Goal: Answer question/provide support

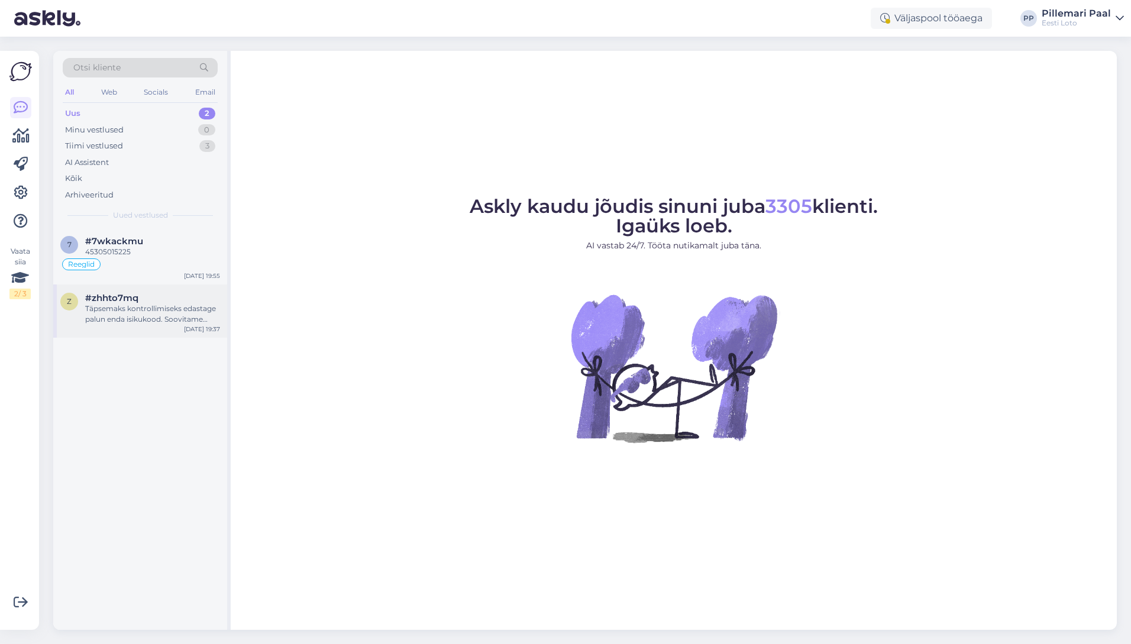
click at [158, 323] on div "Täpsemaks kontrollimiseks edastage palun enda isikukood. Soovitame kustutada ve…" at bounding box center [152, 313] width 135 height 21
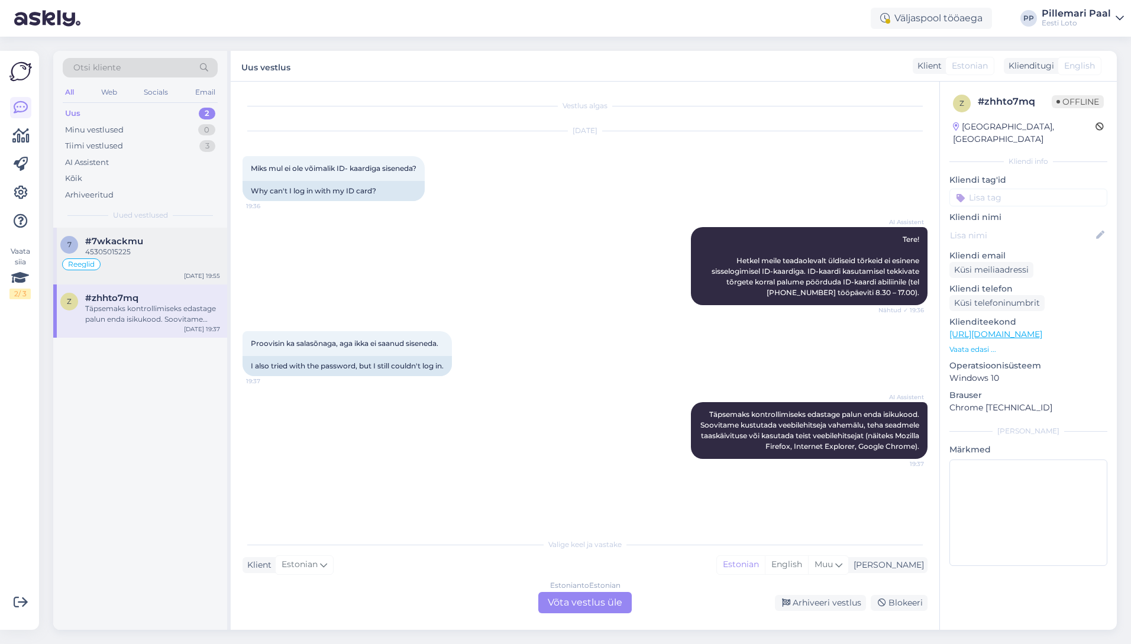
click at [150, 255] on div "45305015225" at bounding box center [152, 252] width 135 height 11
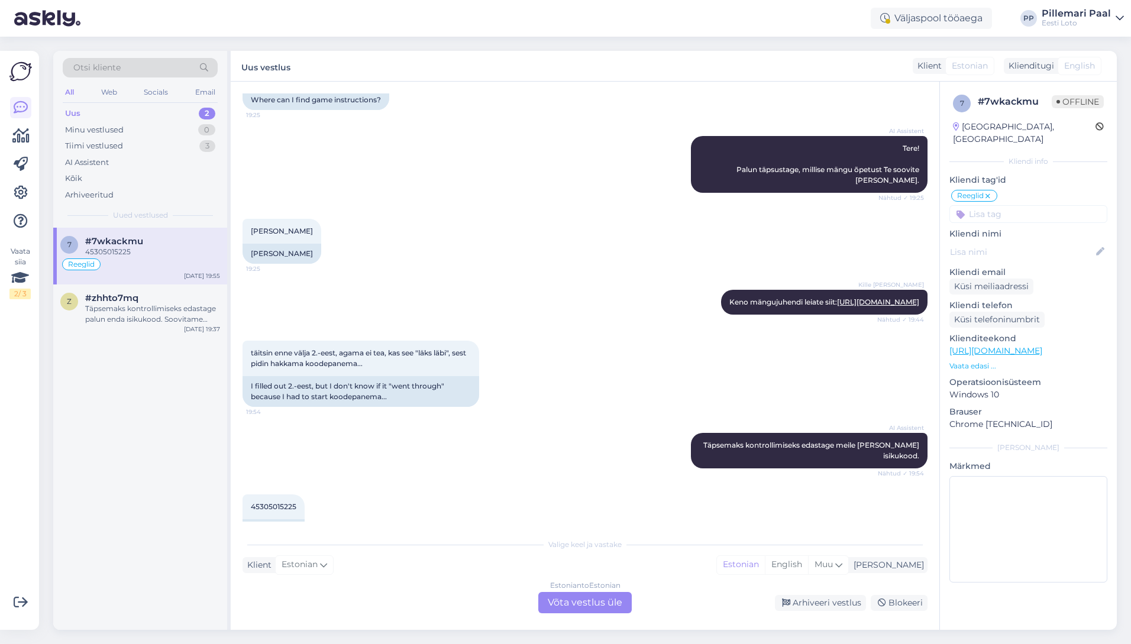
scroll to position [122, 0]
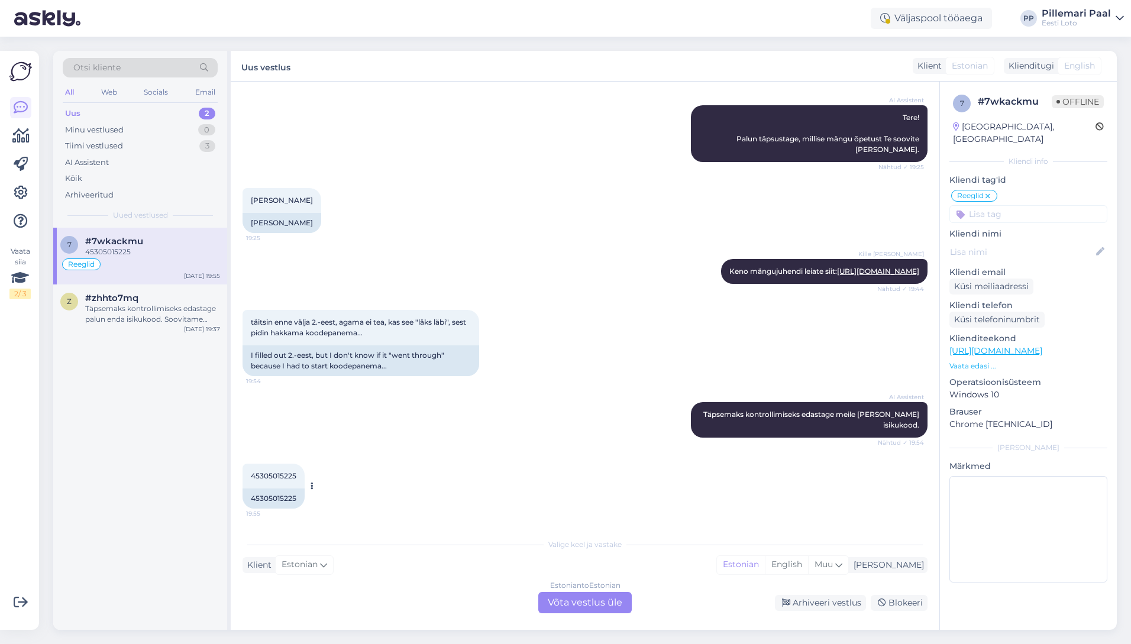
click at [279, 496] on div "45305015225" at bounding box center [273, 498] width 62 height 20
copy div "45305015225"
click at [573, 598] on div "Estonian to Estonian Võta vestlus üle" at bounding box center [584, 602] width 93 height 21
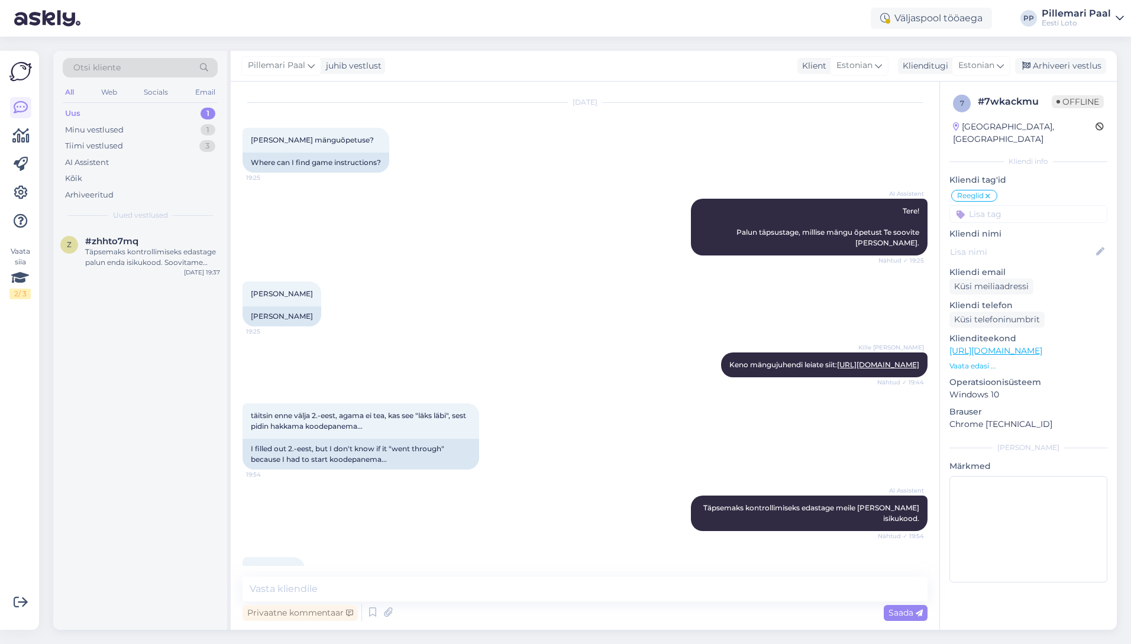
scroll to position [77, 0]
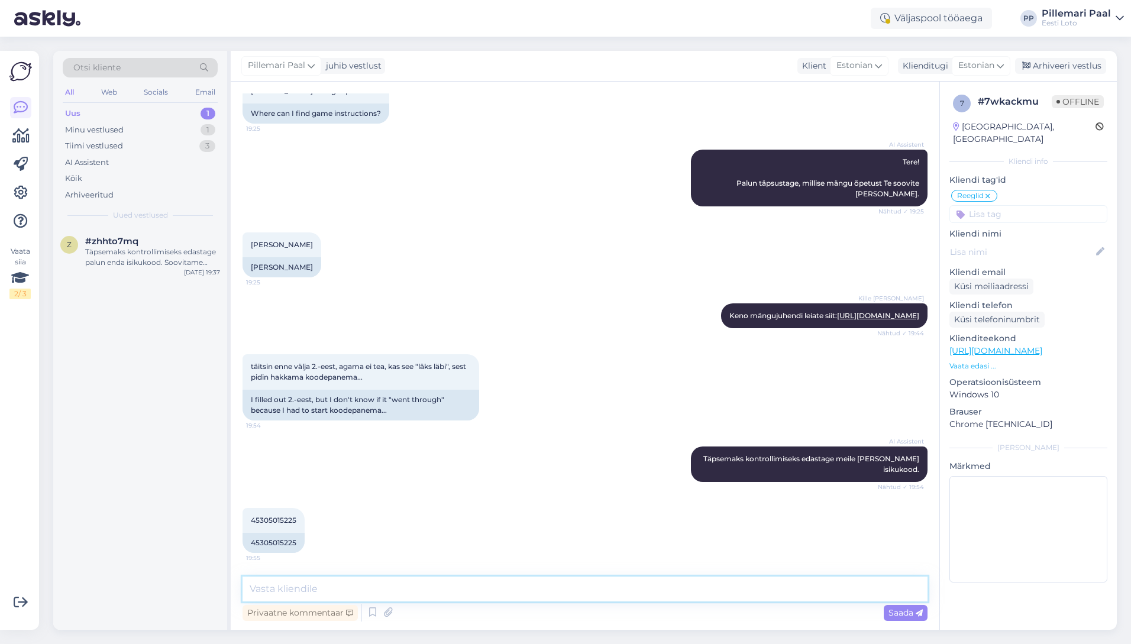
click at [453, 591] on textarea at bounding box center [584, 589] width 685 height 25
type textarea "Näeme, et tegite enda e-rahakotti sissemakse 4 eurot. Pileteid Te täna ostnud e…"
click at [662, 586] on textarea "Näeme, et tegite enda e-rahakotti sissemakse 4 eurot. Pileteid Te täna ostnud e…" at bounding box center [584, 589] width 685 height 25
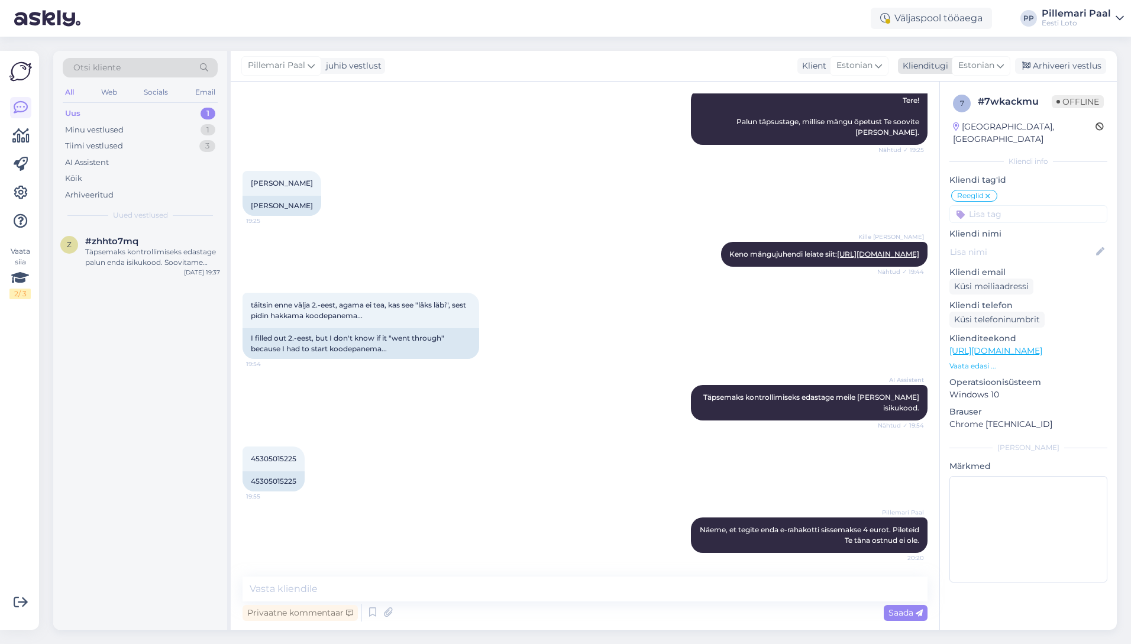
drag, startPoint x: 1075, startPoint y: 66, endPoint x: 1047, endPoint y: 72, distance: 29.0
click at [1075, 66] on div "Arhiveeri vestlus" at bounding box center [1060, 66] width 91 height 16
click at [173, 262] on div "Täpsemaks kontrollimiseks edastage palun enda isikukood. Soovitame kustutada ve…" at bounding box center [152, 257] width 135 height 21
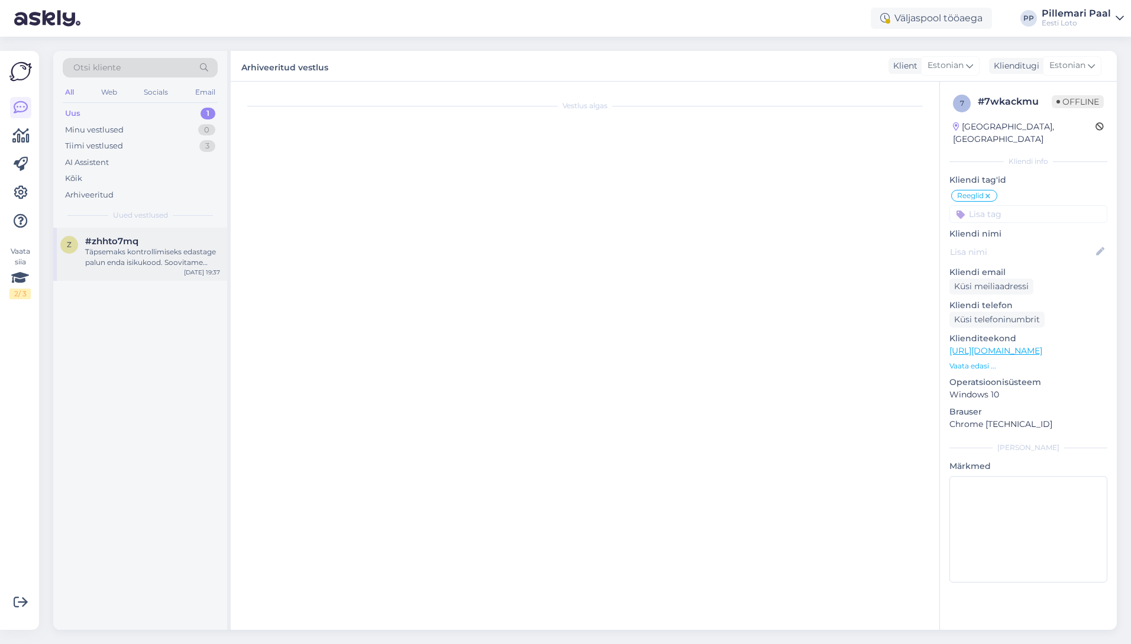
scroll to position [0, 0]
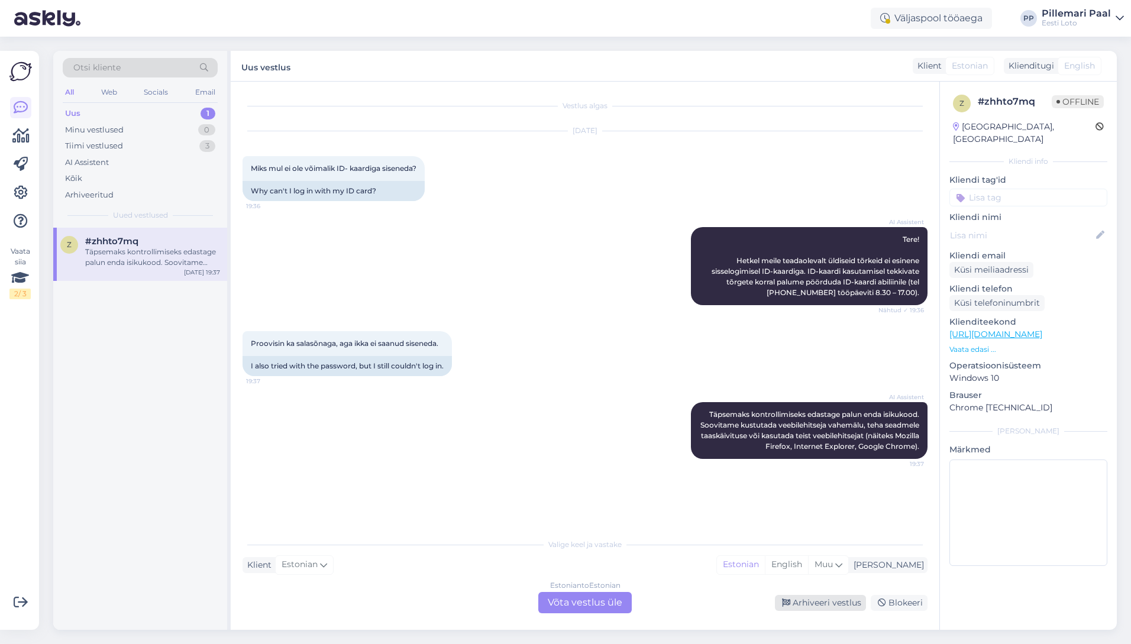
click at [815, 600] on div "Arhiveeri vestlus" at bounding box center [820, 603] width 91 height 16
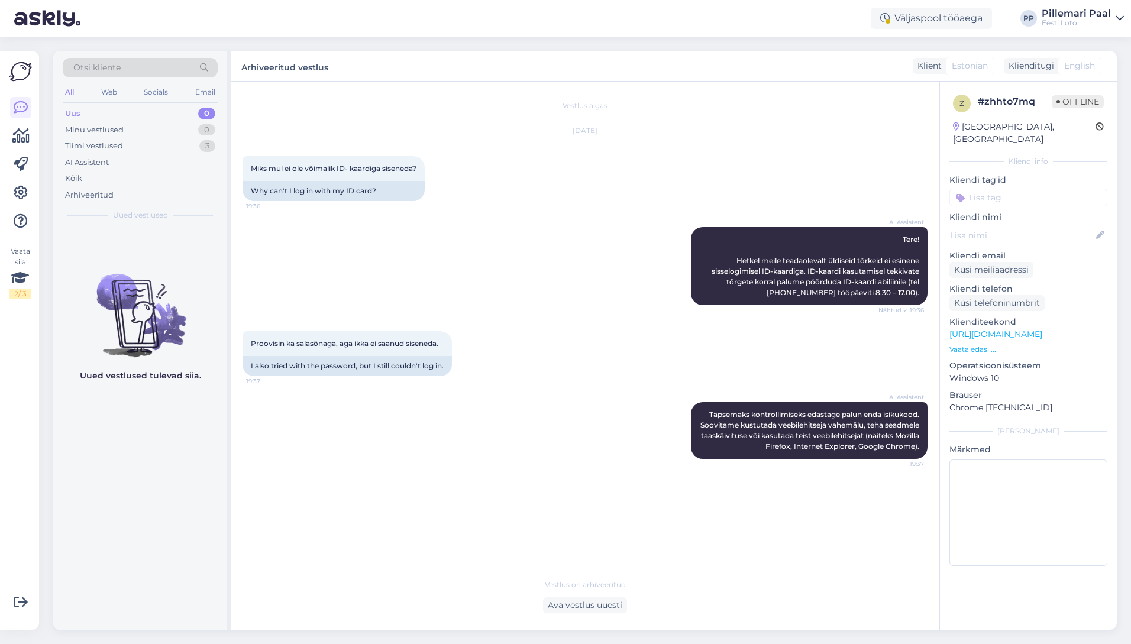
click at [88, 111] on div "Uus 0" at bounding box center [140, 113] width 155 height 17
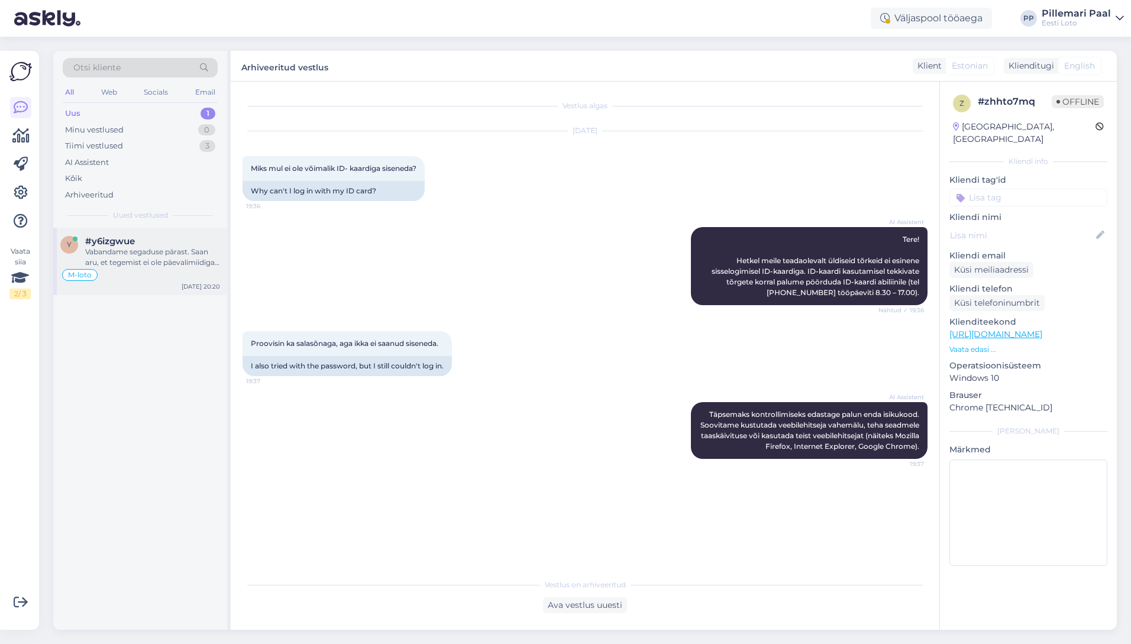
click at [153, 261] on div "Vabandame segaduse pärast. Saan aru, et tegemist ei ole päevalimiidiga, vaid te…" at bounding box center [152, 257] width 135 height 21
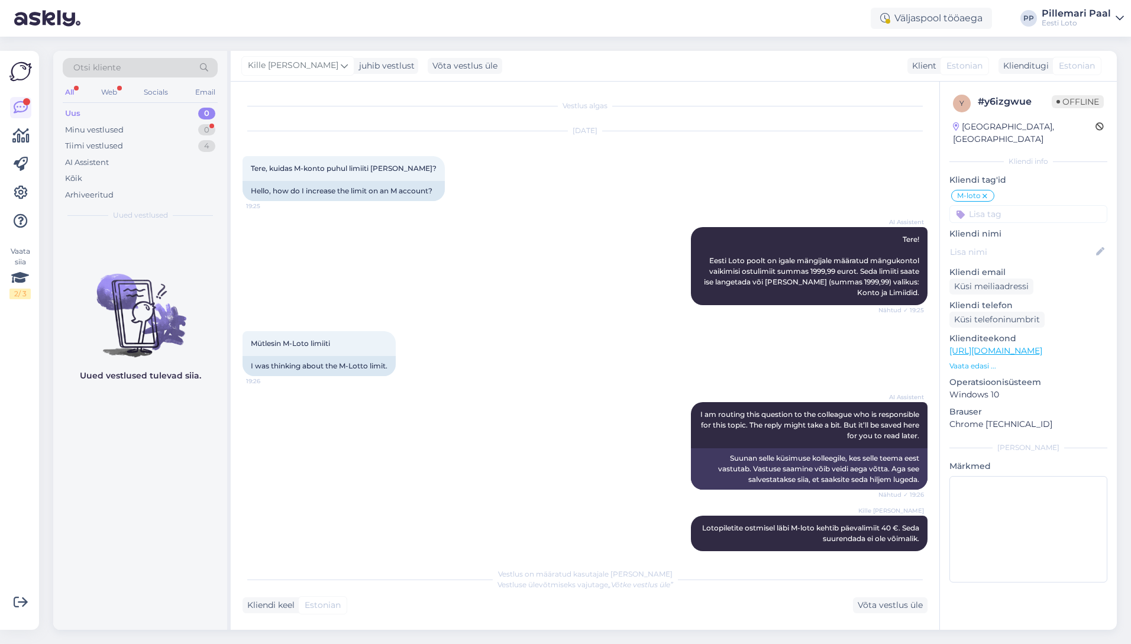
scroll to position [311, 0]
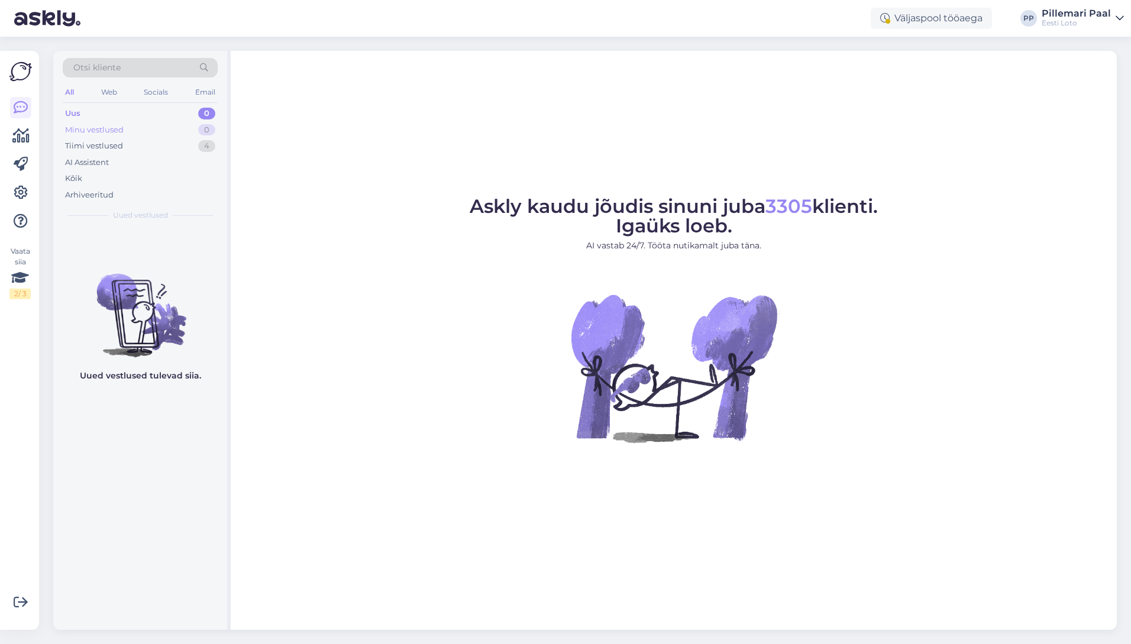
click at [146, 126] on div "Minu vestlused 0" at bounding box center [140, 130] width 155 height 17
click at [122, 144] on div "Tiimi vestlused" at bounding box center [94, 146] width 58 height 12
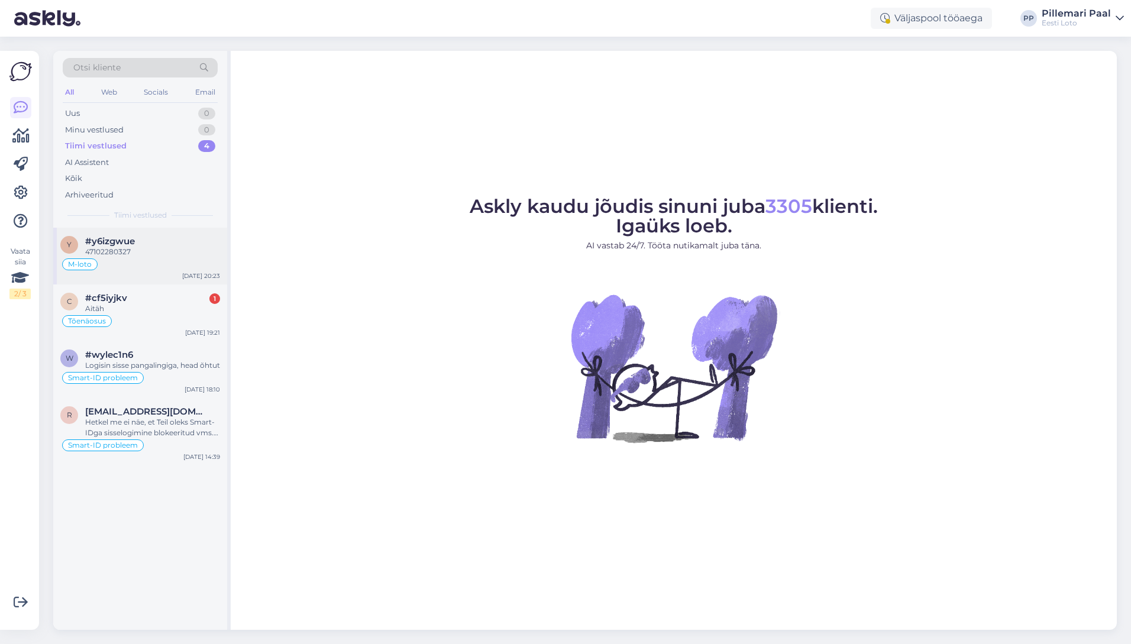
click at [151, 267] on div "M-loto" at bounding box center [140, 264] width 160 height 14
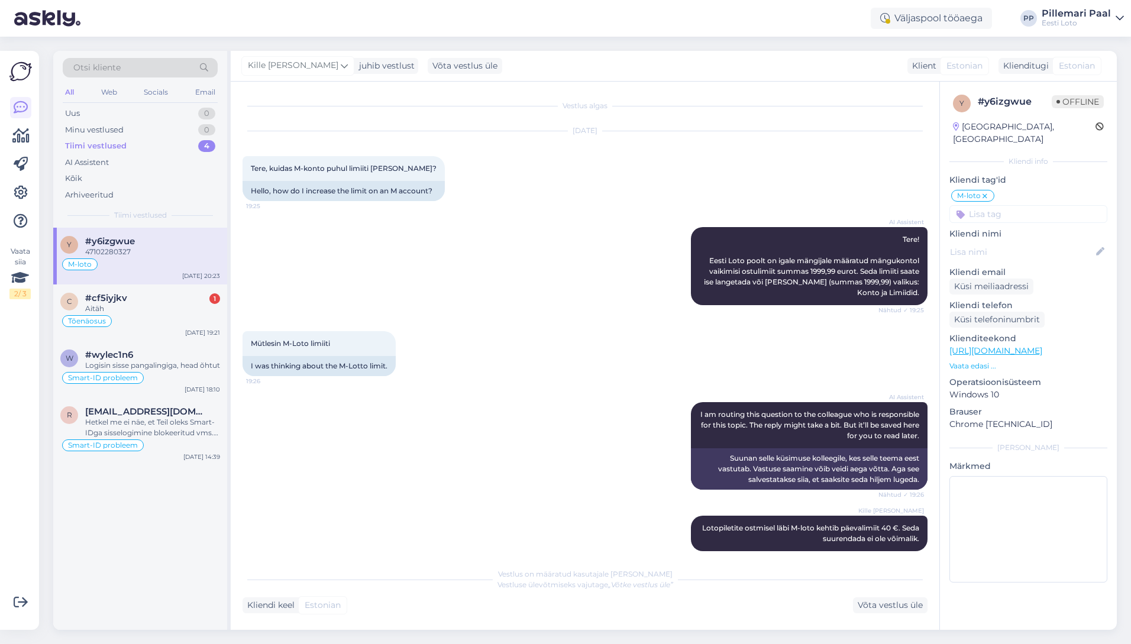
scroll to position [311, 0]
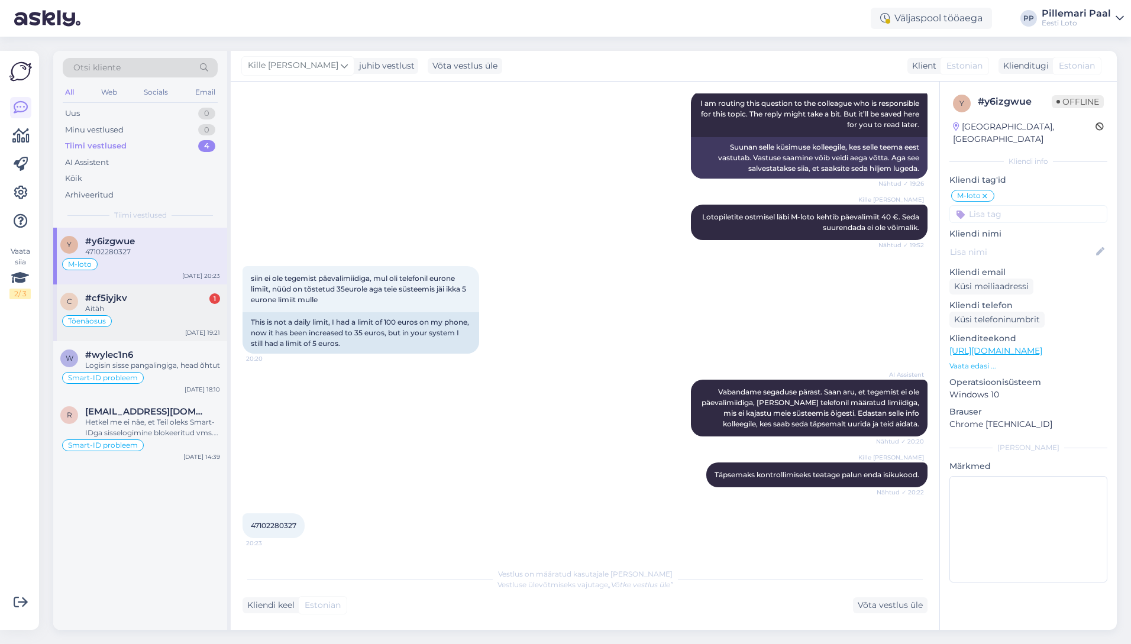
click at [151, 310] on div "Aitäh" at bounding box center [152, 308] width 135 height 11
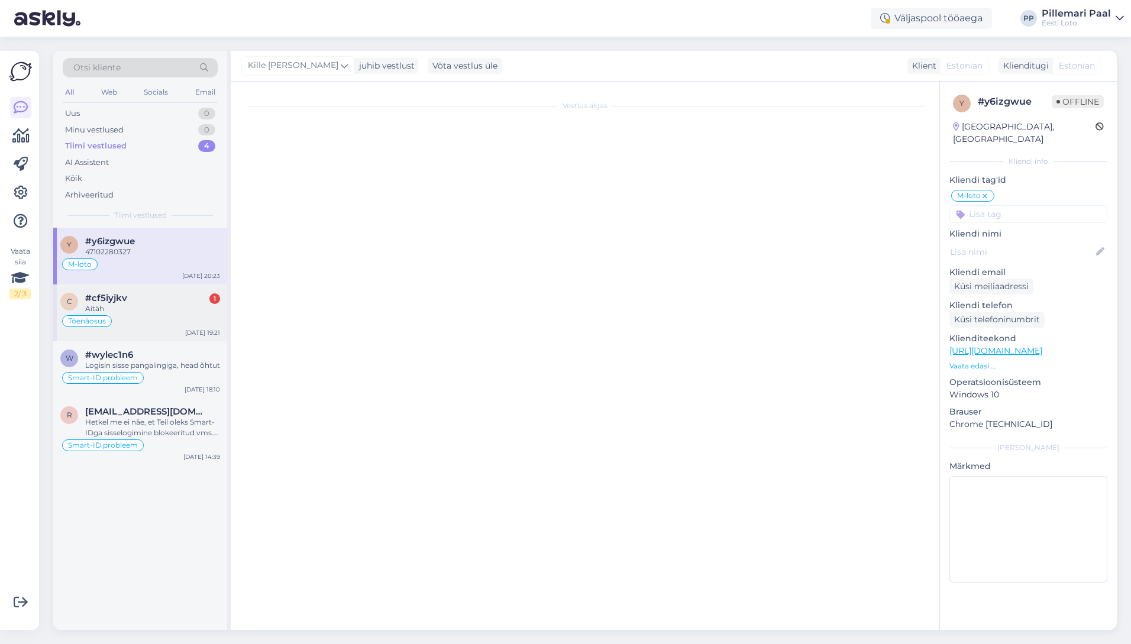
scroll to position [770, 0]
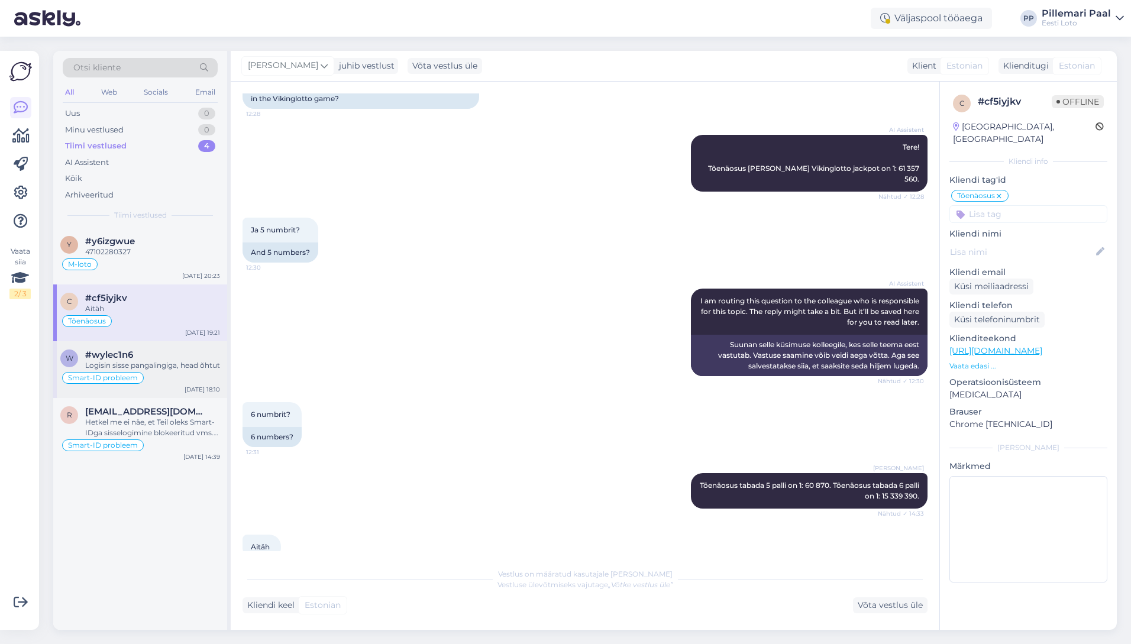
click at [145, 350] on div "#wylec1n6" at bounding box center [152, 355] width 135 height 11
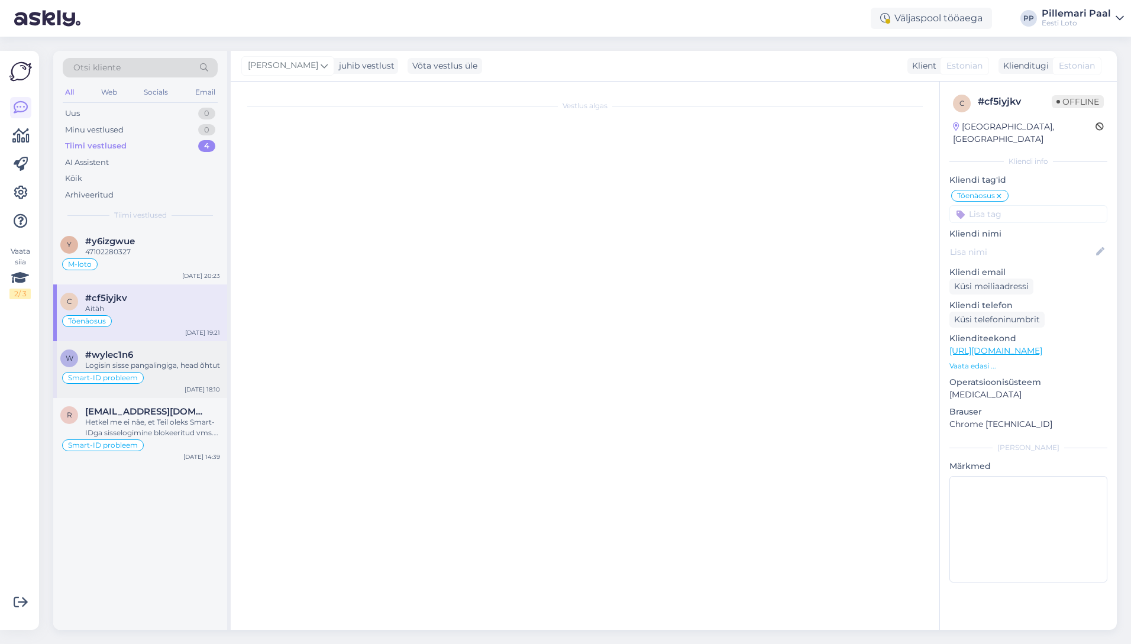
scroll to position [338, 0]
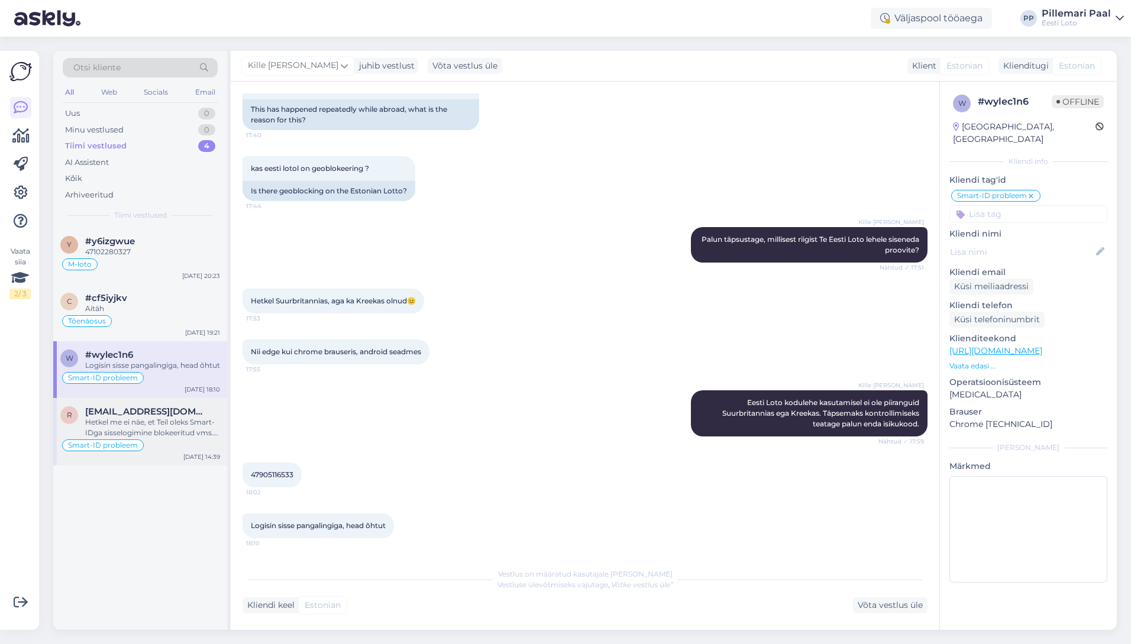
click at [158, 417] on span "[EMAIL_ADDRESS][DOMAIN_NAME]" at bounding box center [146, 411] width 123 height 11
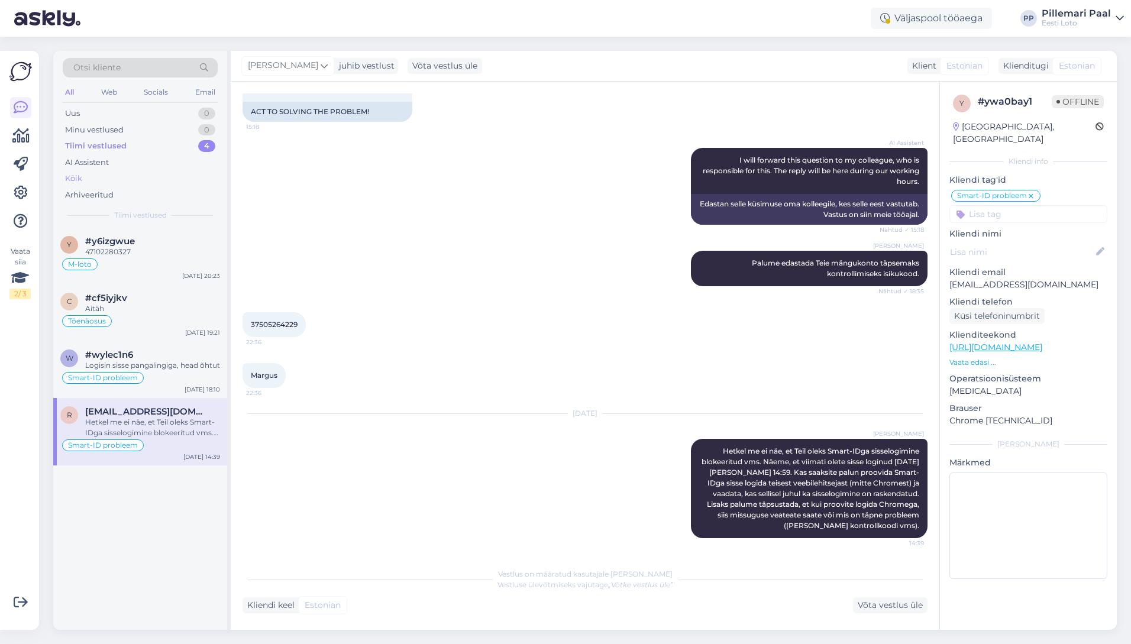
click at [92, 177] on div "Kõik" at bounding box center [140, 178] width 155 height 17
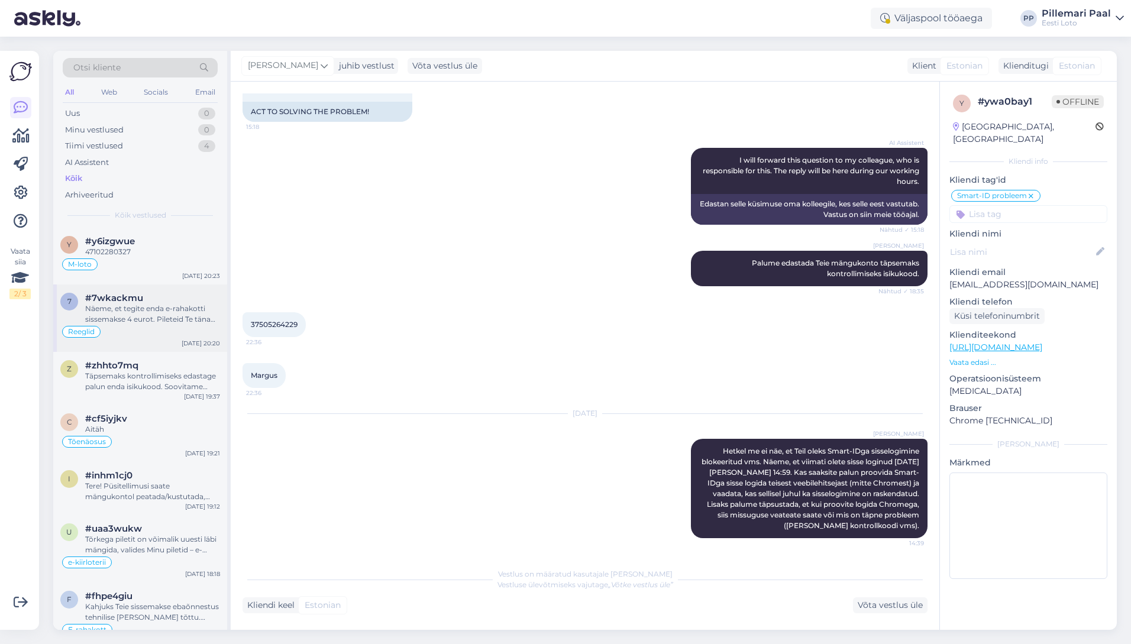
click at [161, 308] on div "Näeme, et tegite enda e-rahakotti sissemakse 4 eurot. Pileteid Te täna ostnud e…" at bounding box center [152, 313] width 135 height 21
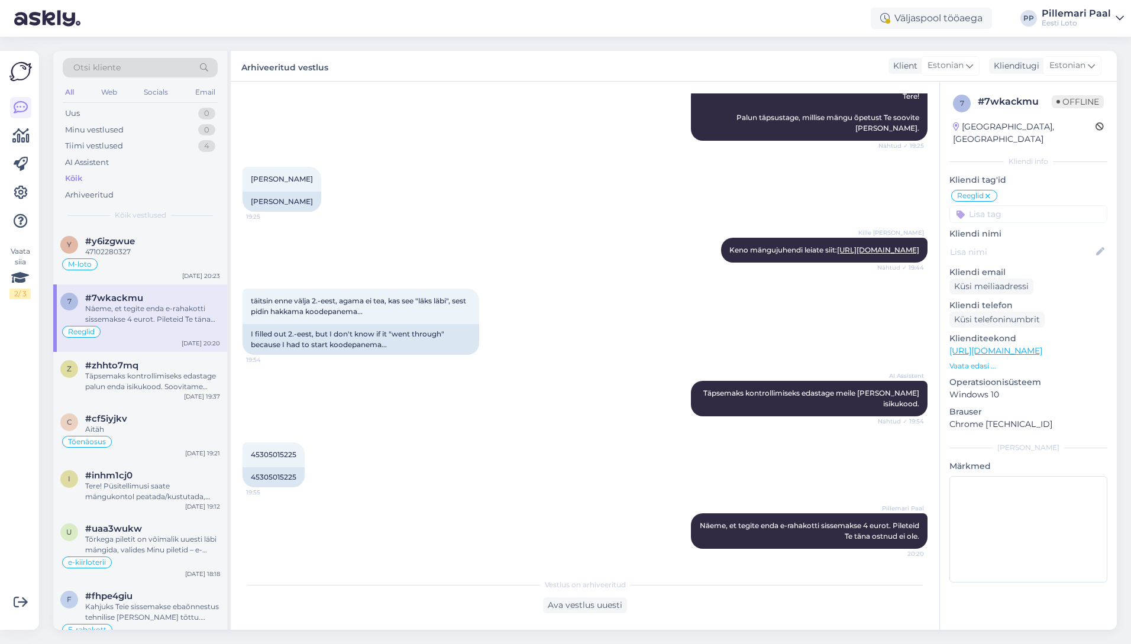
scroll to position [143, 0]
click at [145, 384] on div "Täpsemaks kontrollimiseks edastage palun enda isikukood. Soovitame kustutada ve…" at bounding box center [152, 381] width 135 height 21
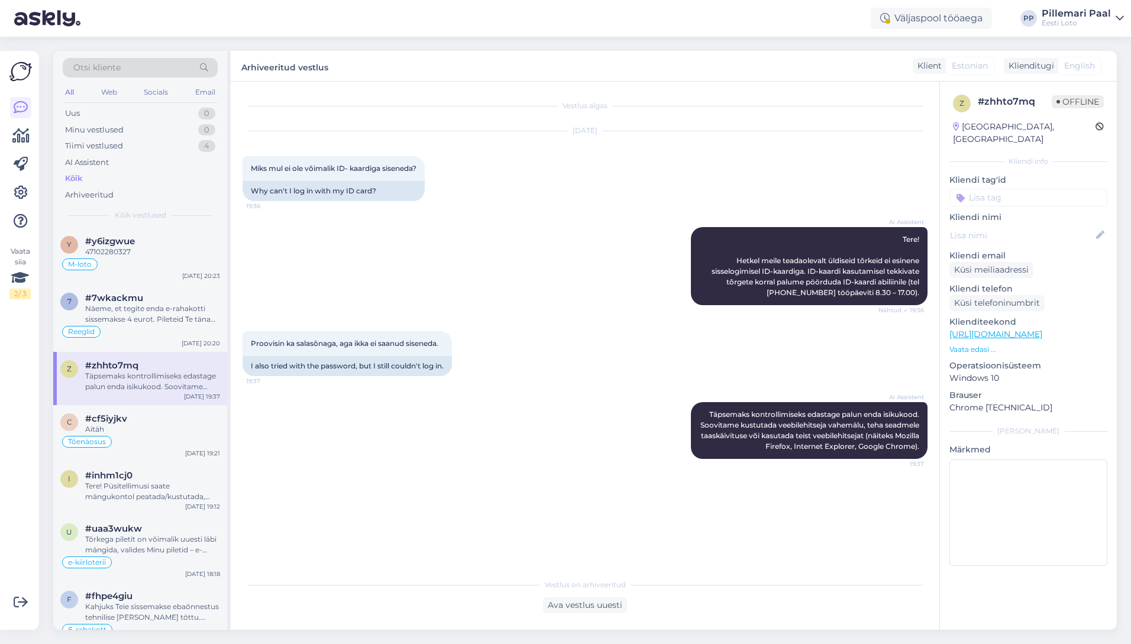
scroll to position [0, 0]
click at [129, 431] on div "Aitäh" at bounding box center [152, 429] width 135 height 11
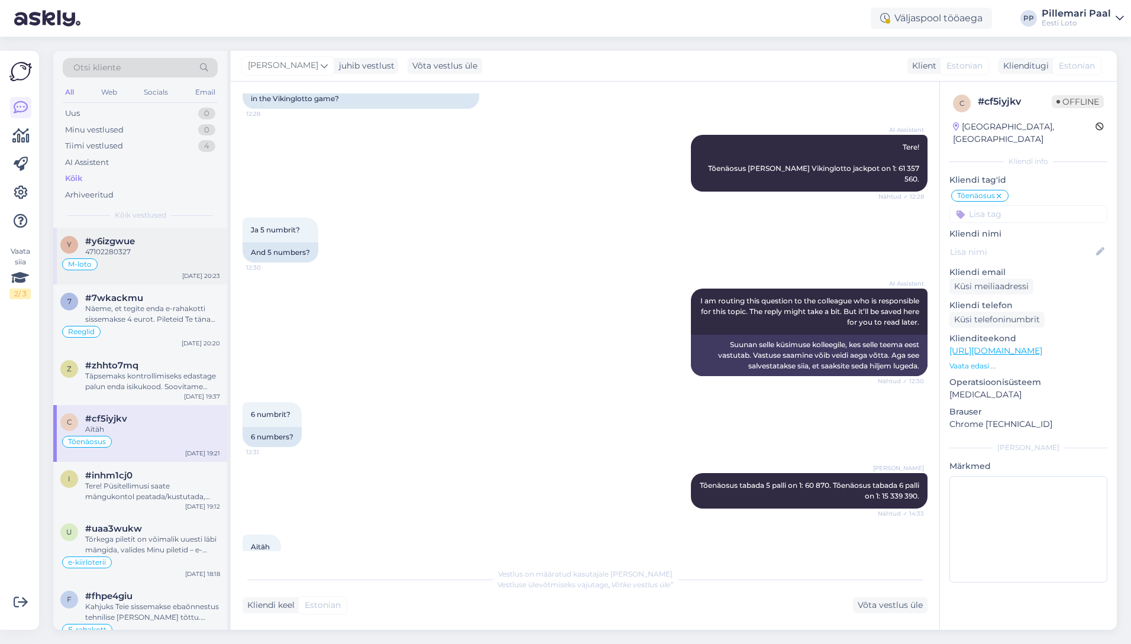
scroll to position [2, 0]
click at [160, 247] on div "47102280327" at bounding box center [152, 250] width 135 height 11
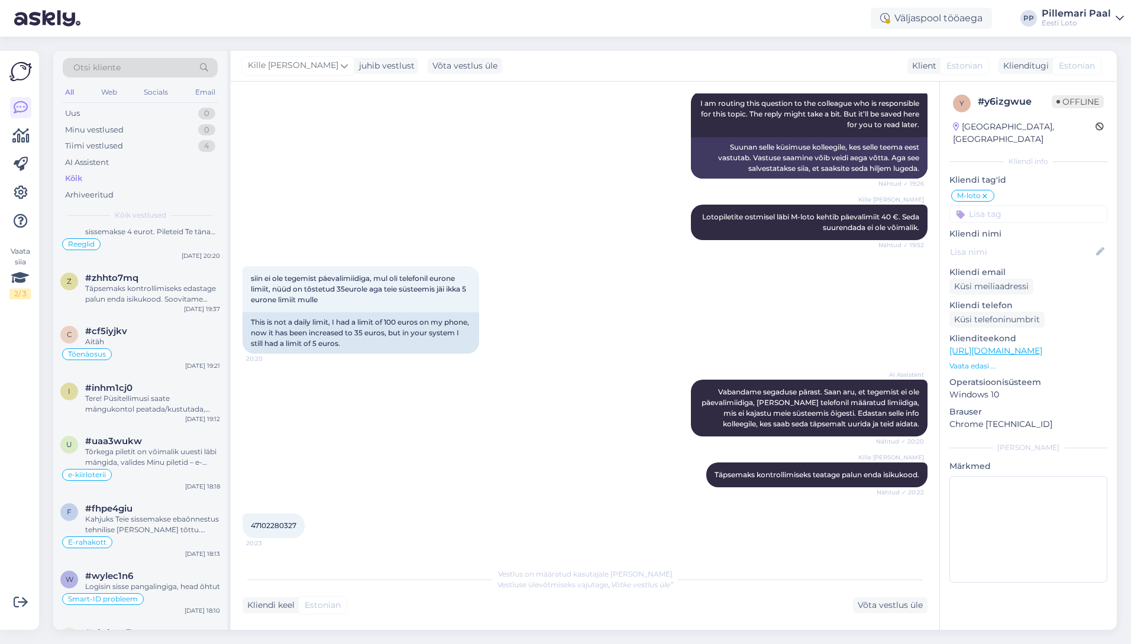
scroll to position [0, 0]
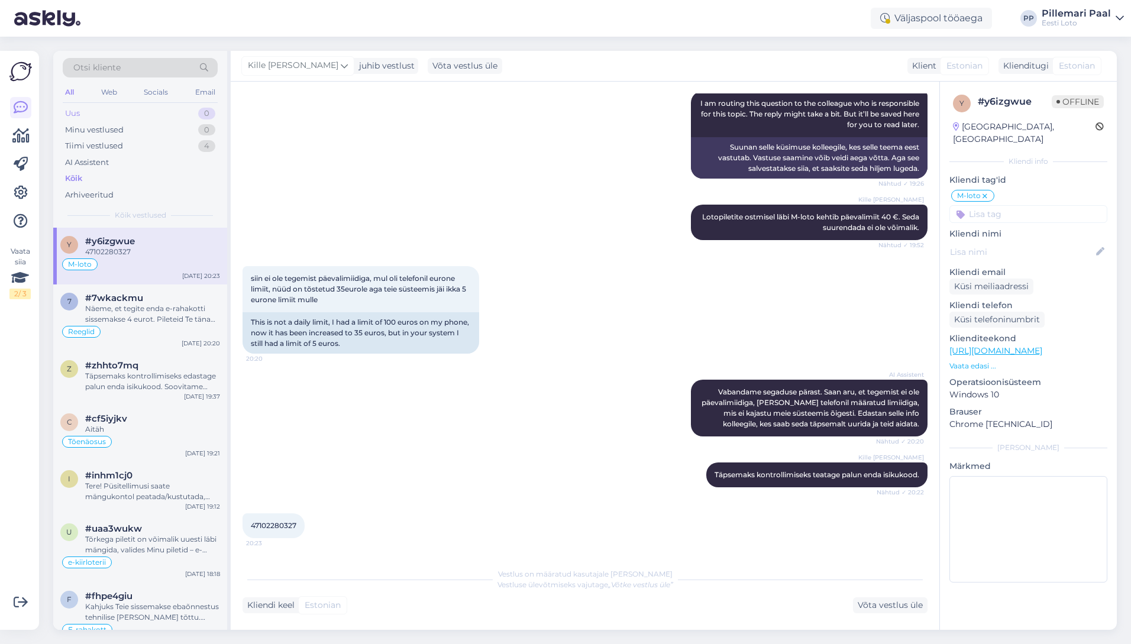
click at [81, 111] on div "Uus 0" at bounding box center [140, 113] width 155 height 17
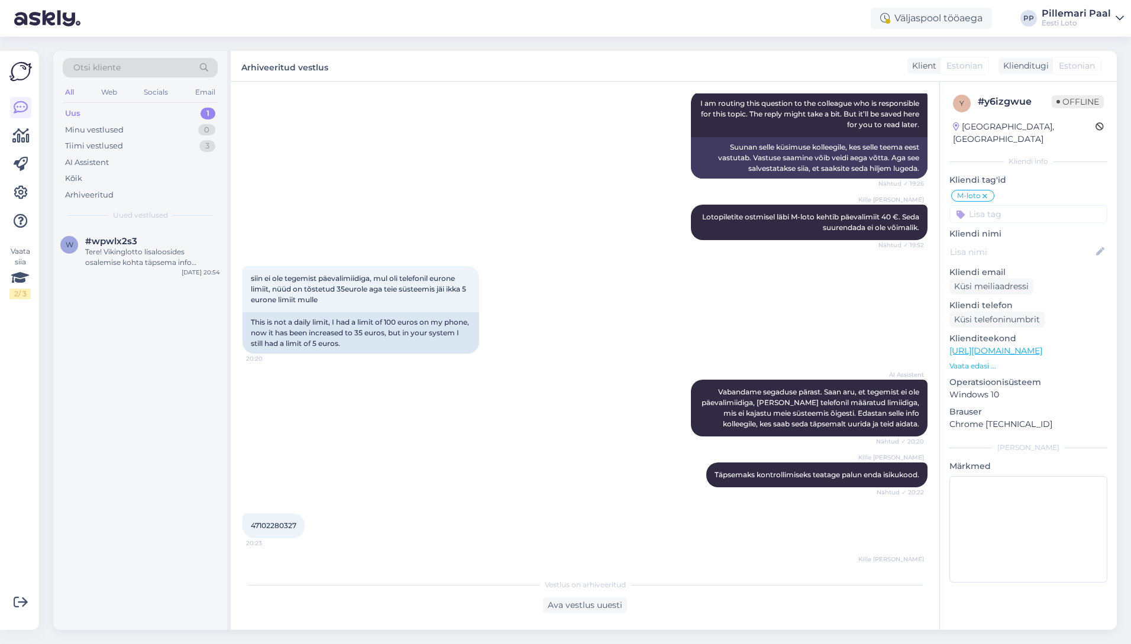
scroll to position [373, 0]
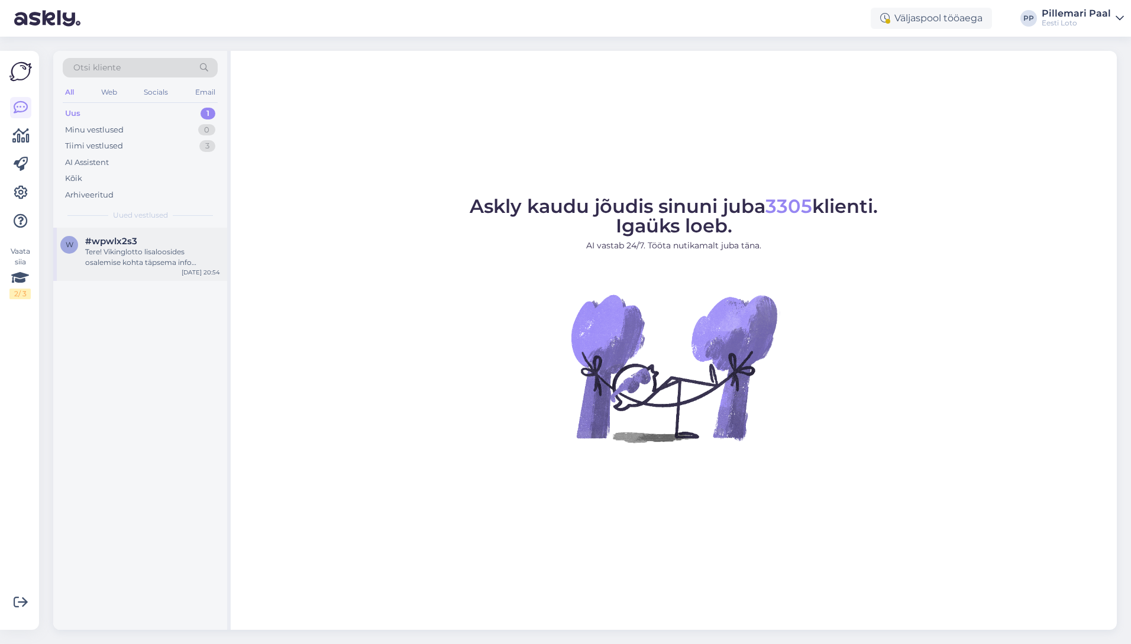
click at [127, 244] on span "#wpwlx2s3" at bounding box center [111, 241] width 52 height 11
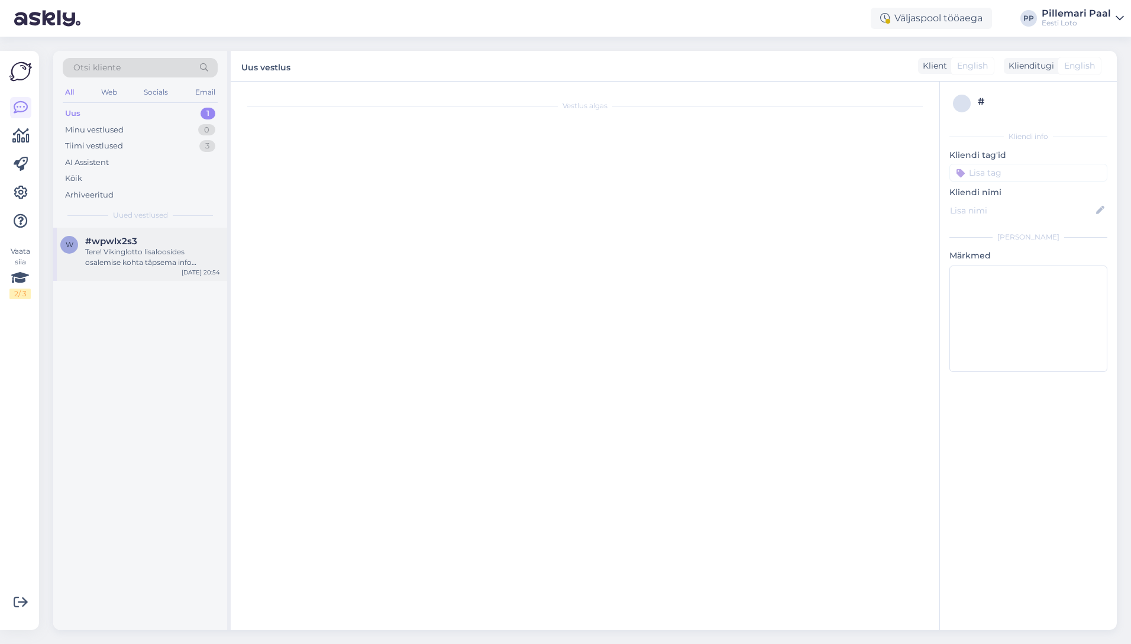
scroll to position [1799, 0]
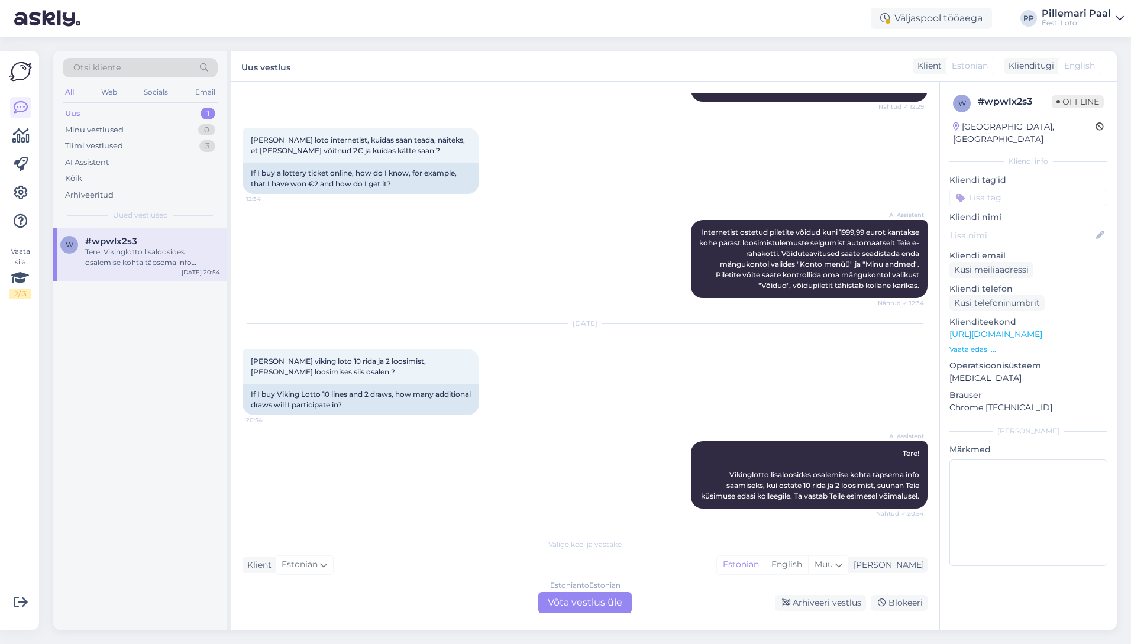
click at [580, 600] on div "Estonian to Estonian Võta vestlus üle" at bounding box center [584, 602] width 93 height 21
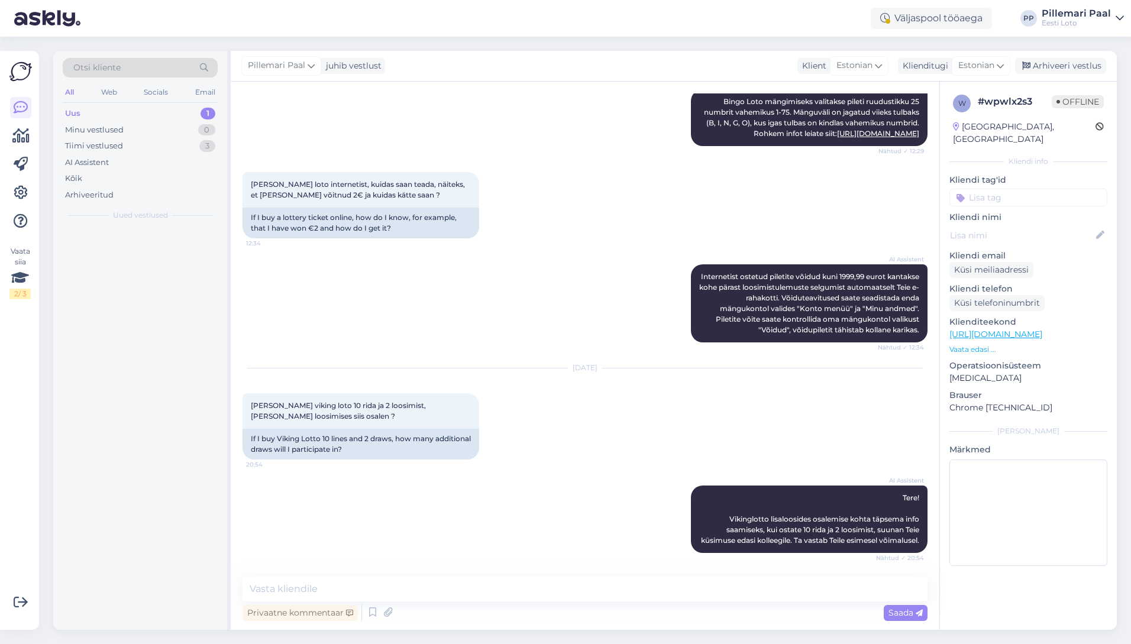
scroll to position [1755, 0]
click at [551, 585] on textarea at bounding box center [584, 589] width 685 height 25
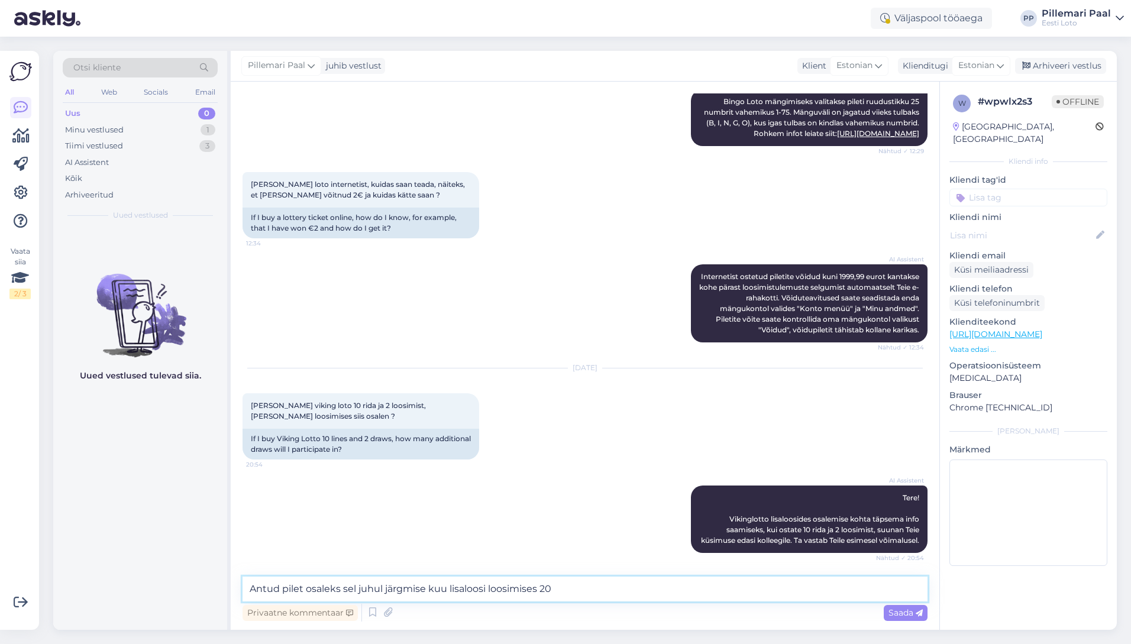
paste textarea "võiduvõimalusega"
type textarea "Antud pilet osaleks sel juhul järgmise kuu lisaloosi loosimises 20 võiduvõimalu…"
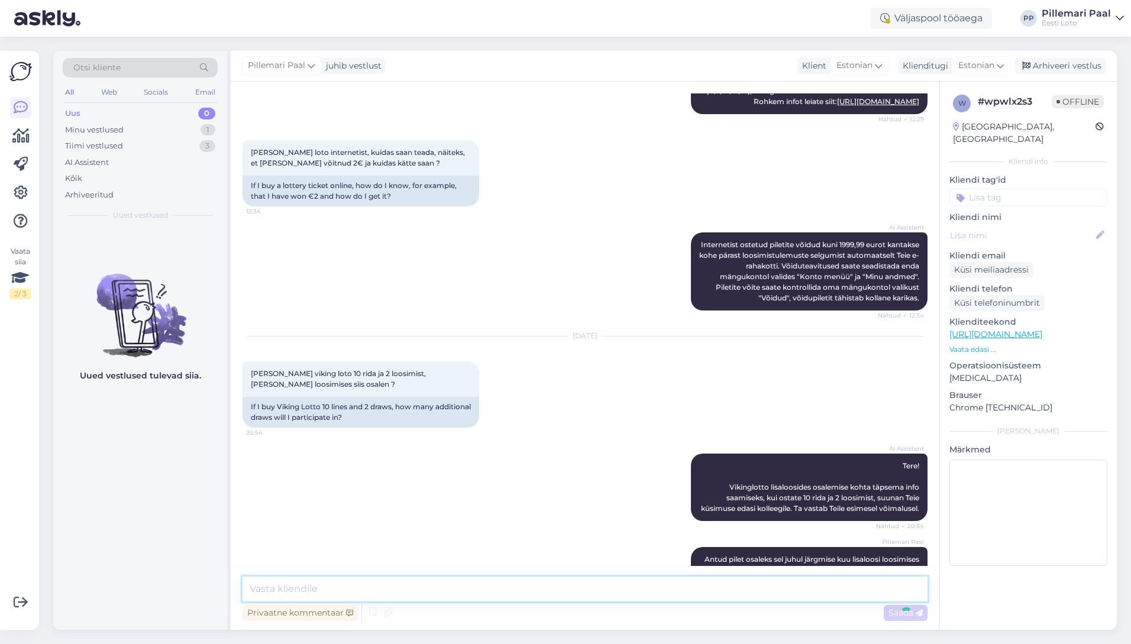
scroll to position [1816, 0]
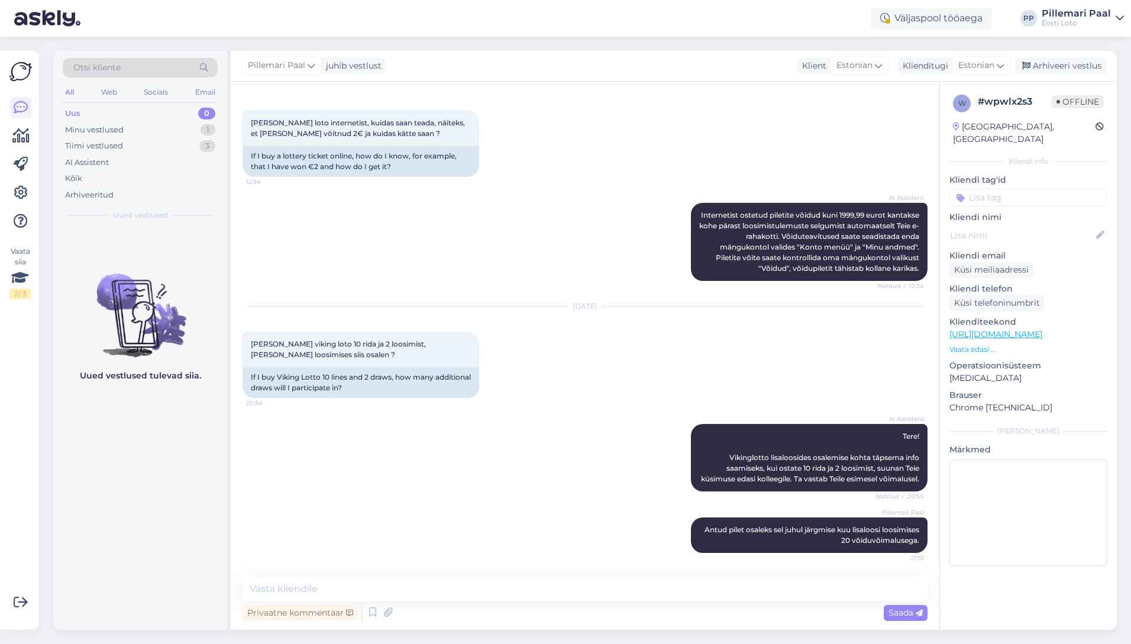
drag, startPoint x: 1098, startPoint y: 60, endPoint x: 858, endPoint y: 98, distance: 242.5
click at [1098, 60] on div "Arhiveeri vestlus" at bounding box center [1060, 66] width 91 height 16
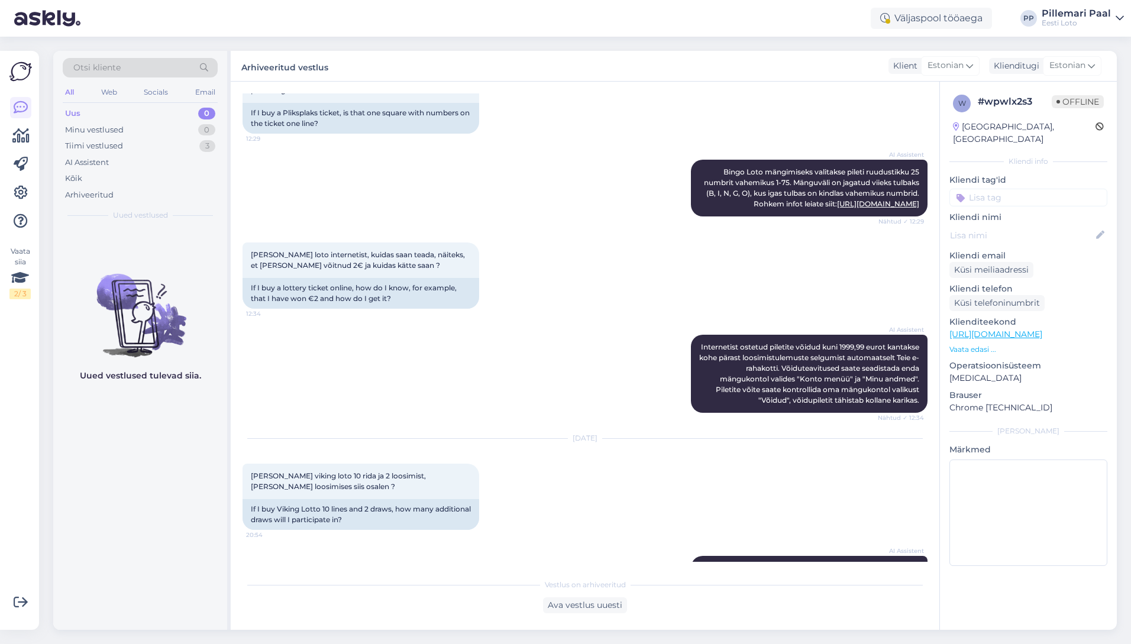
scroll to position [1820, 0]
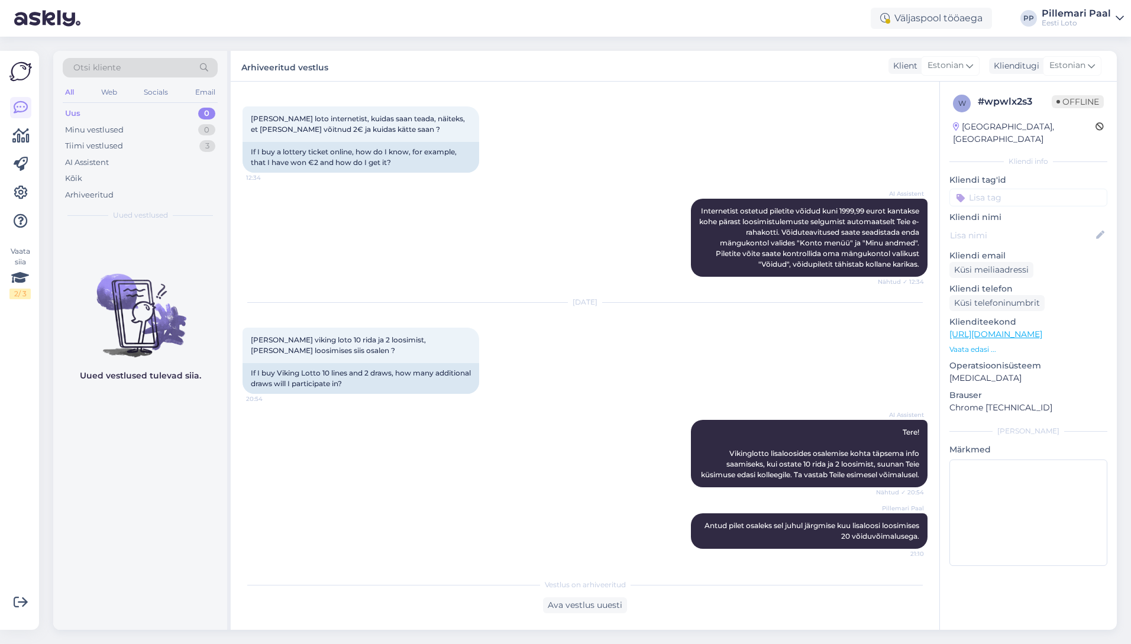
click at [983, 189] on input at bounding box center [1028, 198] width 158 height 18
type input "[PERSON_NAME]"
drag, startPoint x: 992, startPoint y: 212, endPoint x: 985, endPoint y: 213, distance: 6.7
click at [992, 223] on div "Lisaloos" at bounding box center [989, 229] width 40 height 12
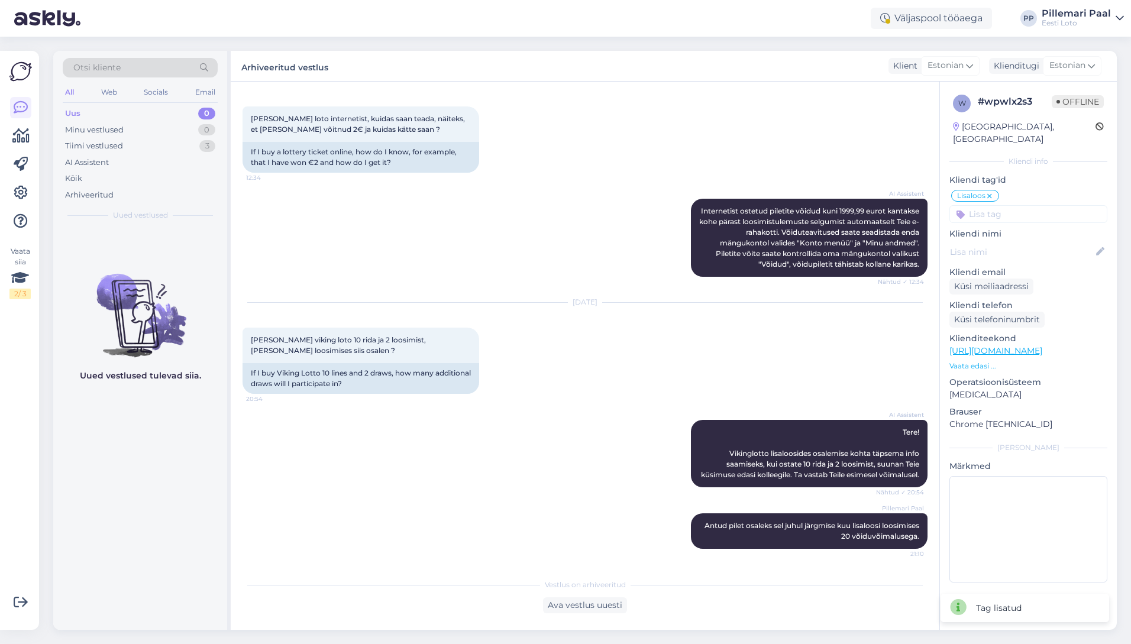
click at [86, 108] on div "Uus 0" at bounding box center [140, 113] width 155 height 17
